Goal: Navigation & Orientation: Find specific page/section

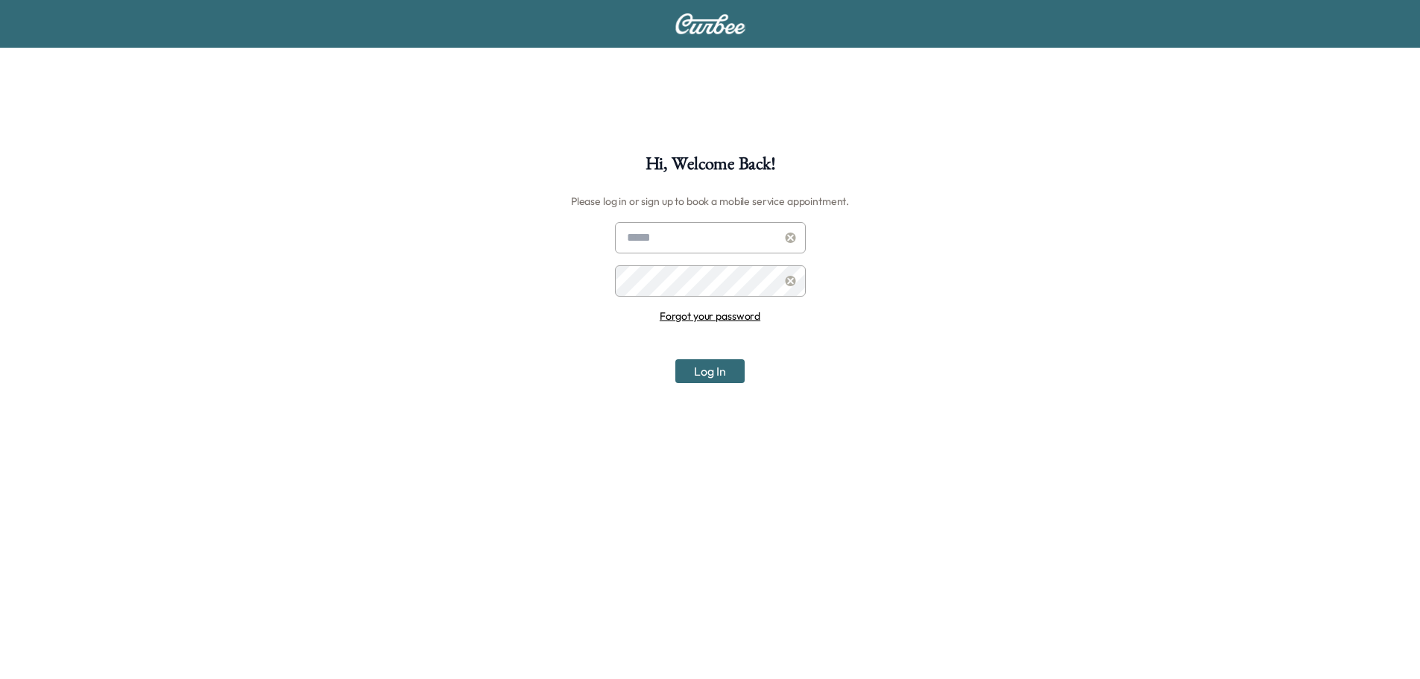
type input "**********"
click at [720, 374] on button "Log In" at bounding box center [709, 371] width 69 height 24
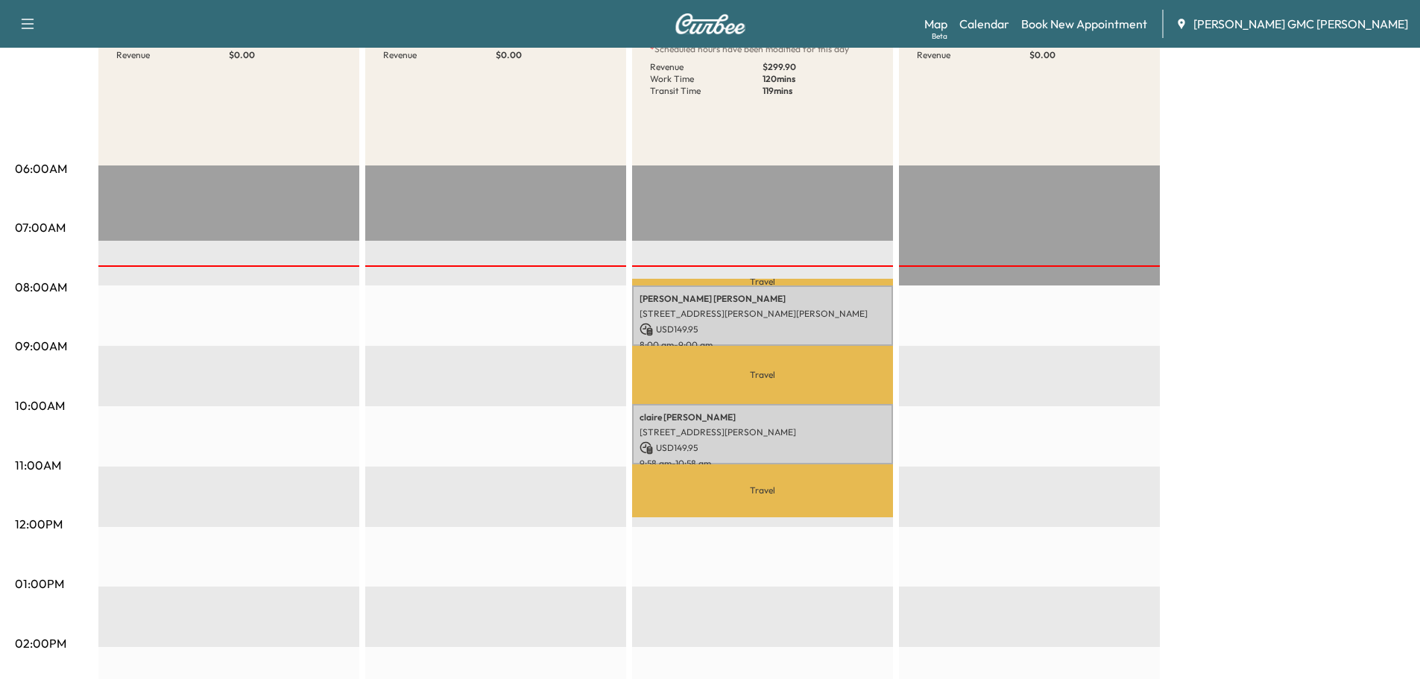
scroll to position [224, 0]
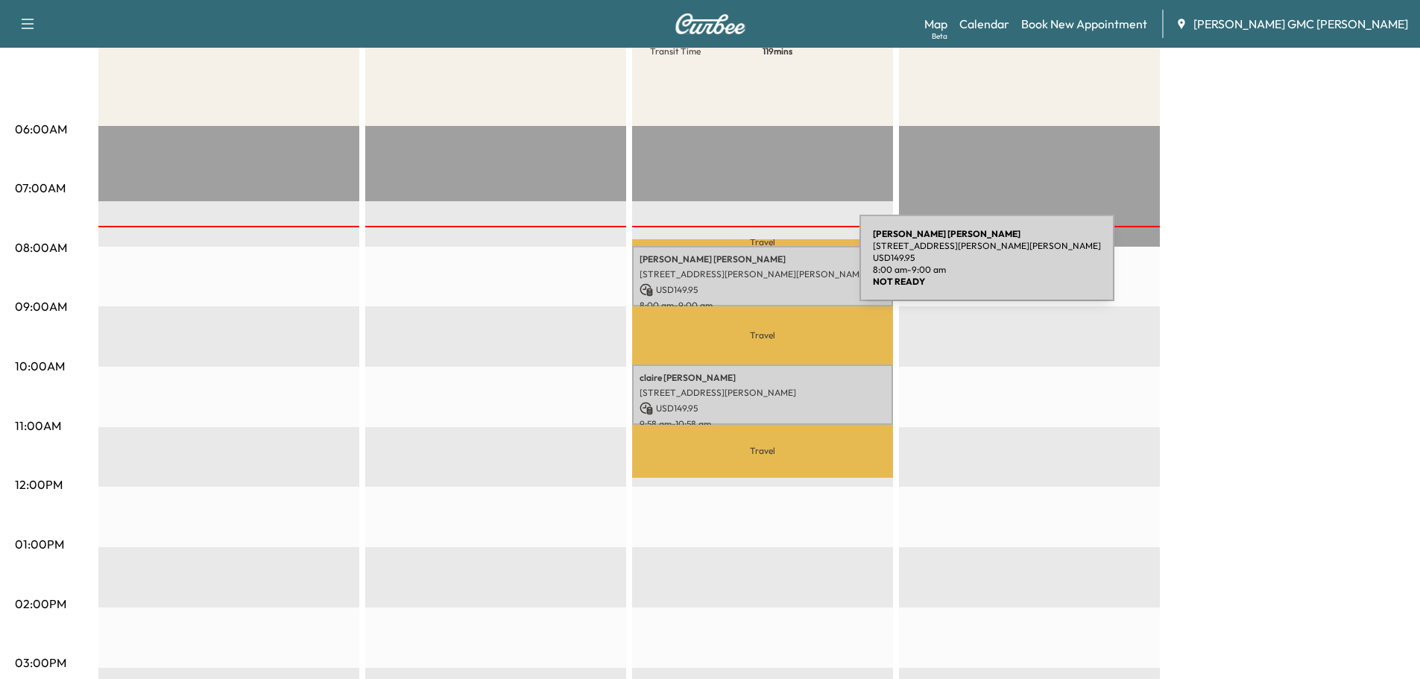
click at [748, 268] on p "[STREET_ADDRESS][PERSON_NAME][PERSON_NAME]" at bounding box center [762, 274] width 246 height 12
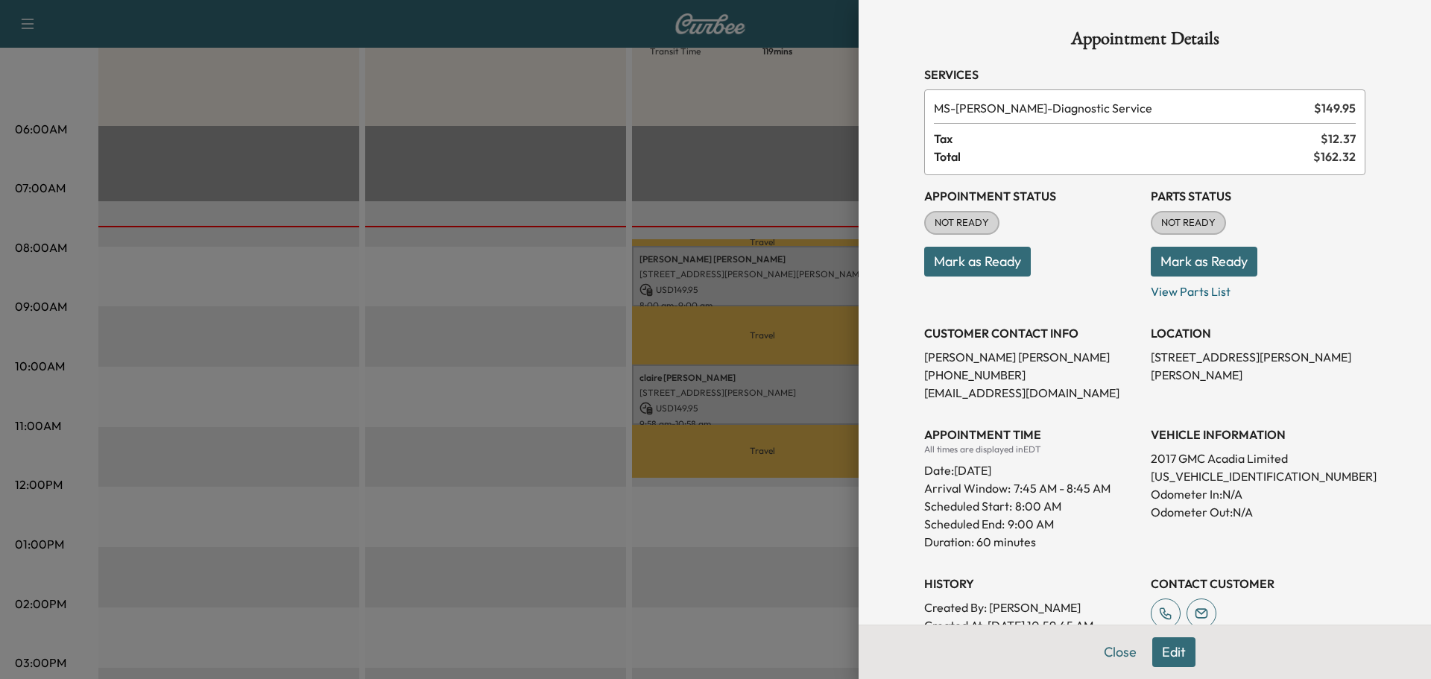
click at [748, 267] on div at bounding box center [715, 339] width 1431 height 679
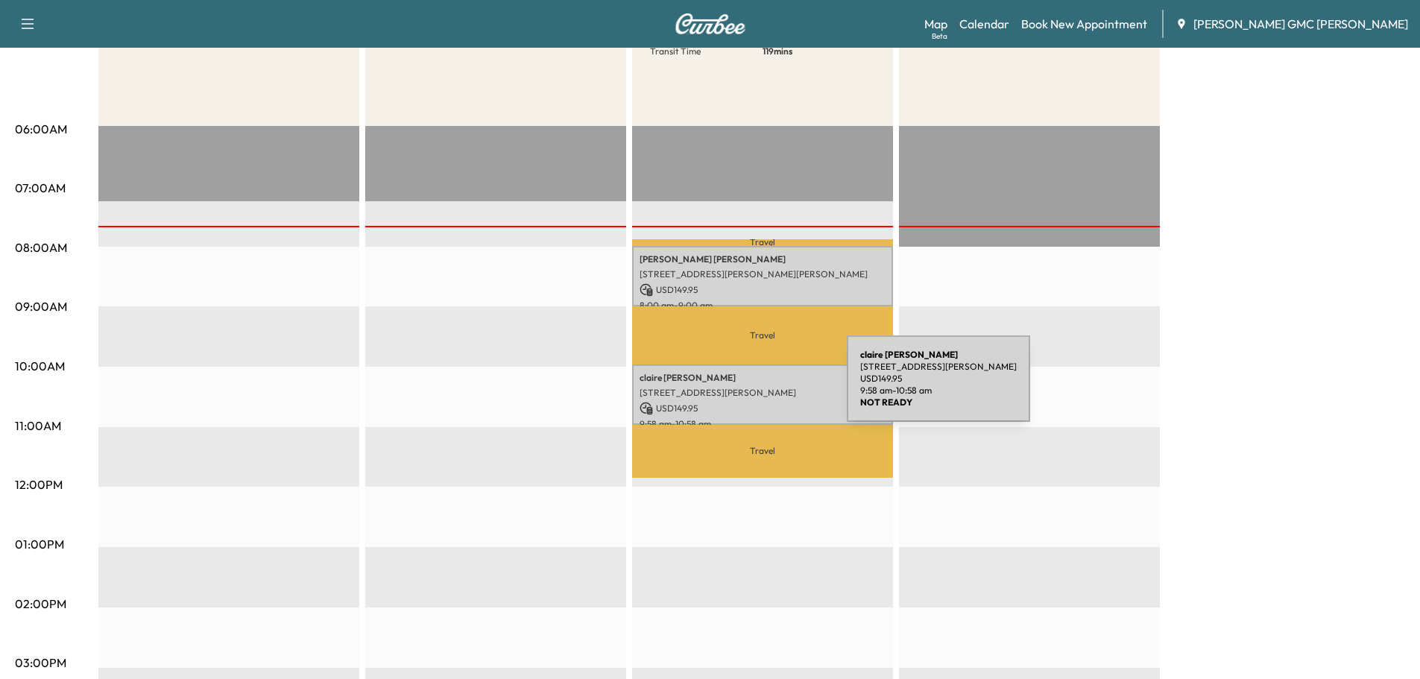
click at [735, 388] on p "[STREET_ADDRESS][PERSON_NAME]" at bounding box center [762, 393] width 246 height 12
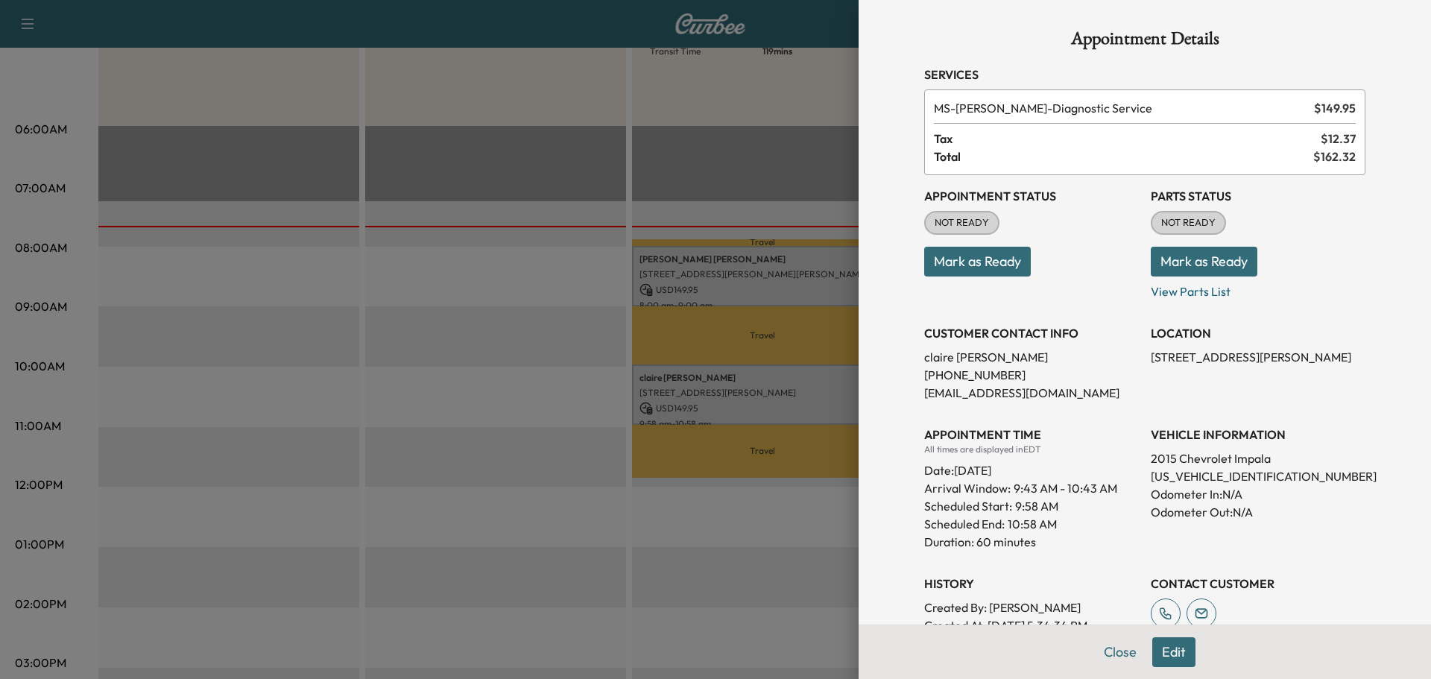
click at [735, 388] on div at bounding box center [715, 339] width 1431 height 679
